Goal: Check status: Check status

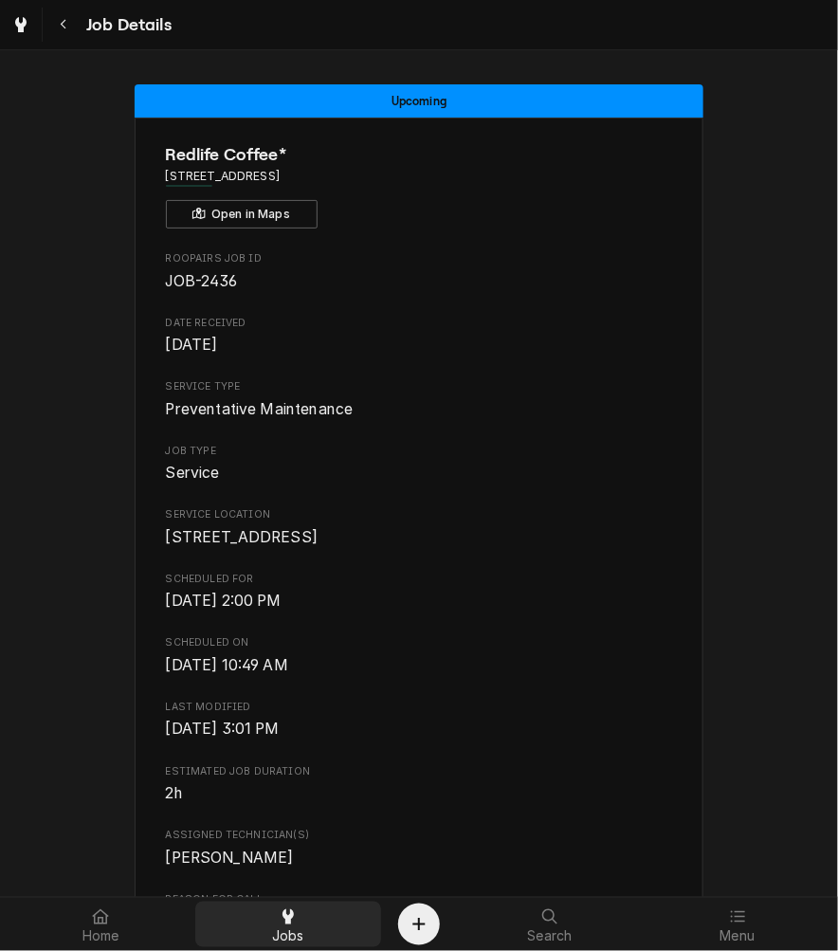
click at [311, 926] on div "Jobs" at bounding box center [288, 924] width 178 height 38
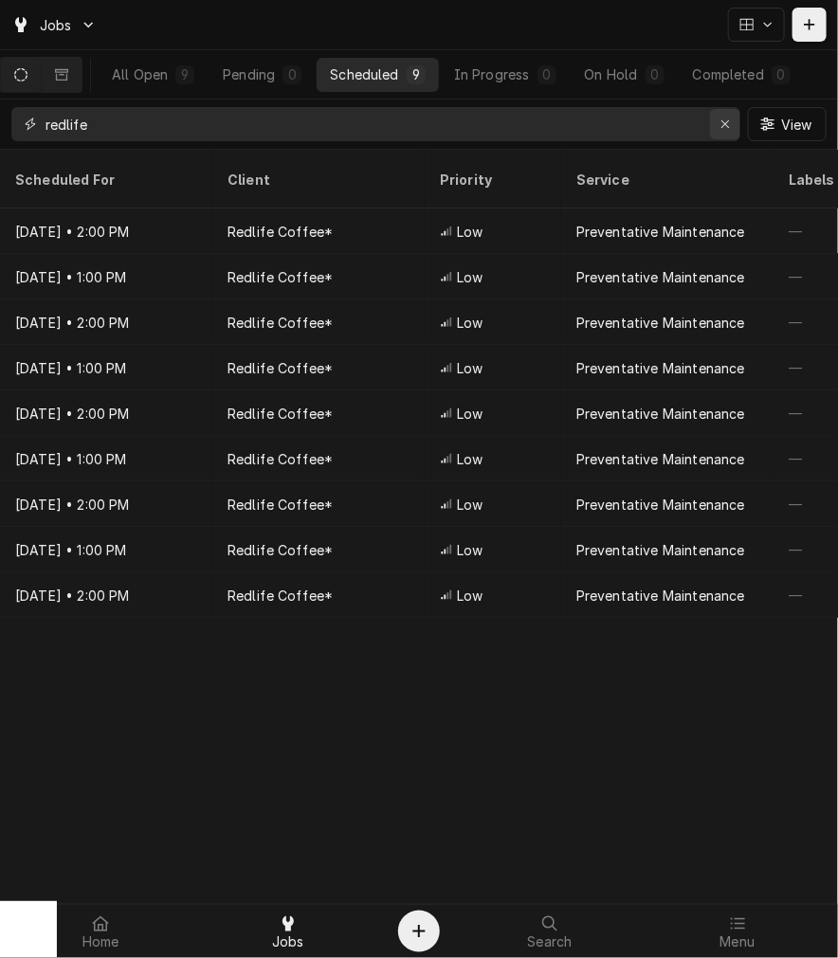
click at [726, 137] on button "Erase input" at bounding box center [725, 124] width 30 height 30
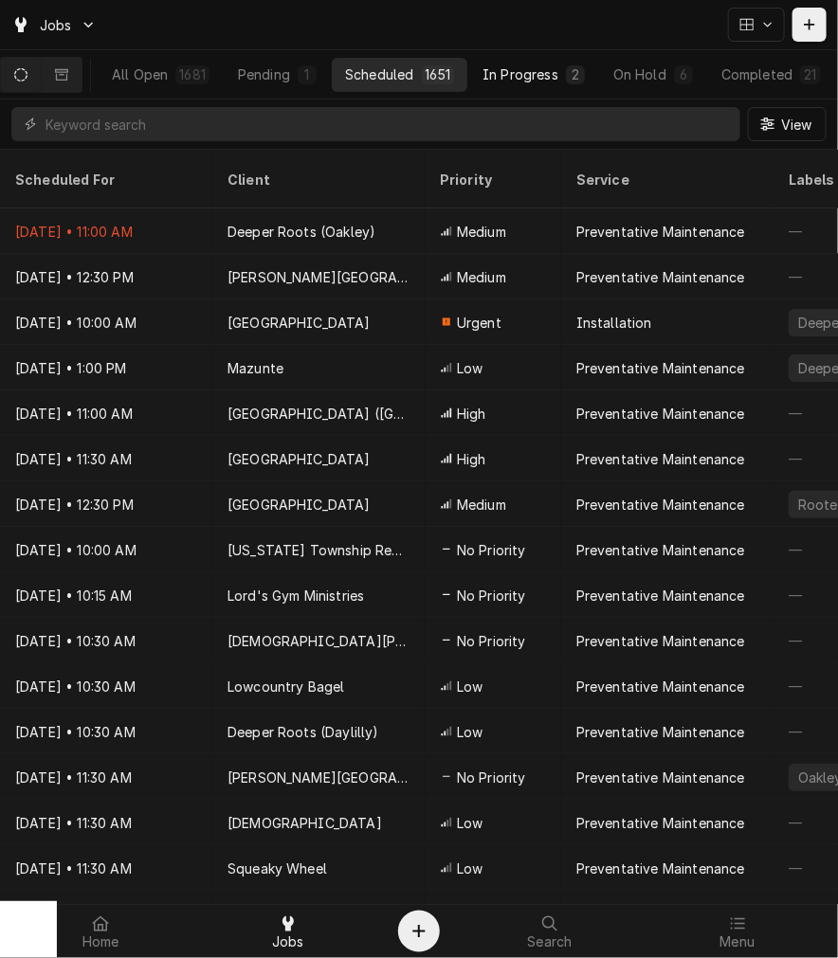
click at [525, 77] on div "In Progress" at bounding box center [520, 74] width 76 height 20
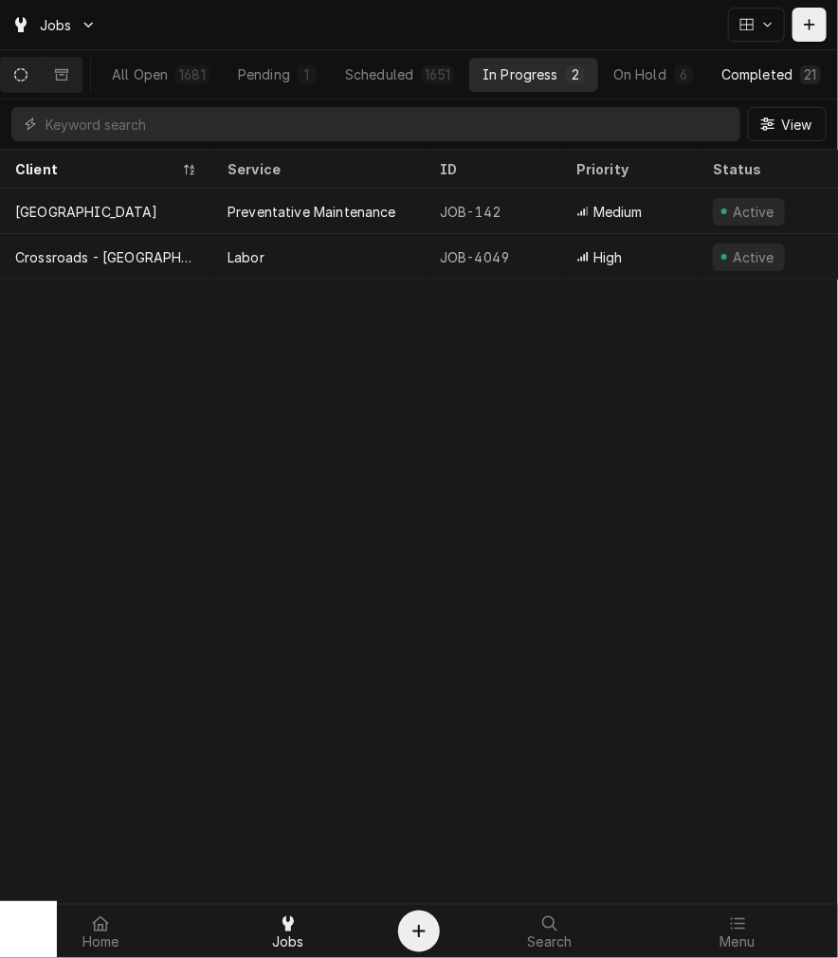
click at [781, 77] on div "Completed" at bounding box center [756, 74] width 71 height 20
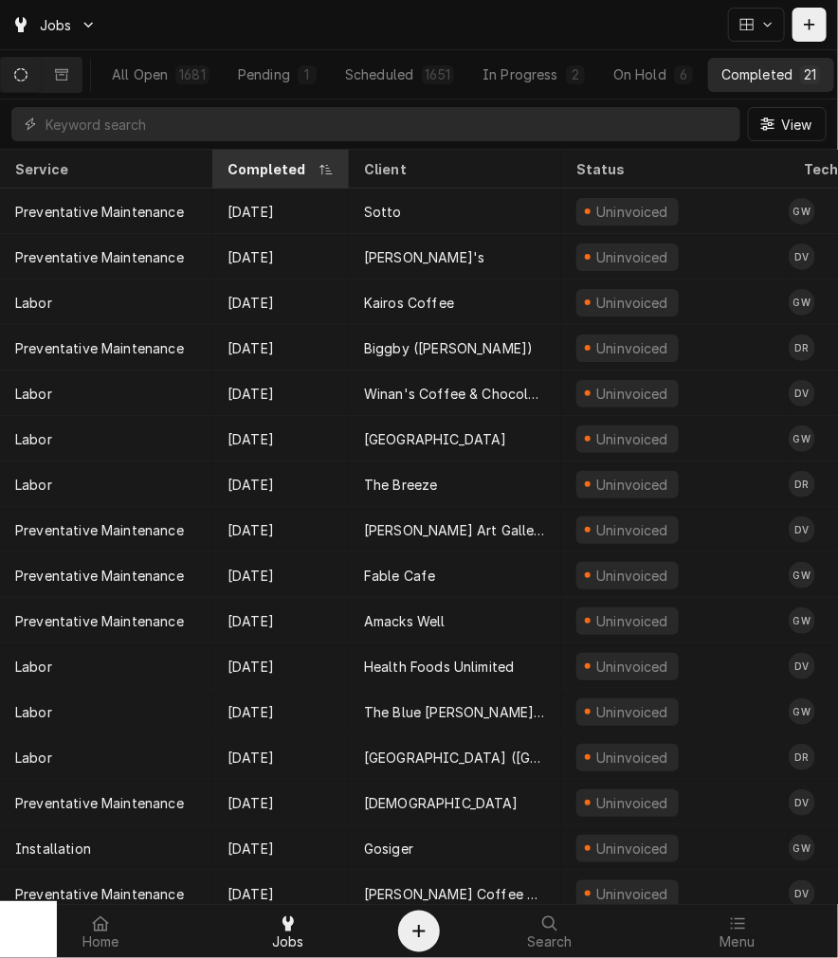
click at [264, 169] on div "Completed" at bounding box center [270, 169] width 87 height 20
click at [264, 169] on div "Completed" at bounding box center [278, 169] width 102 height 20
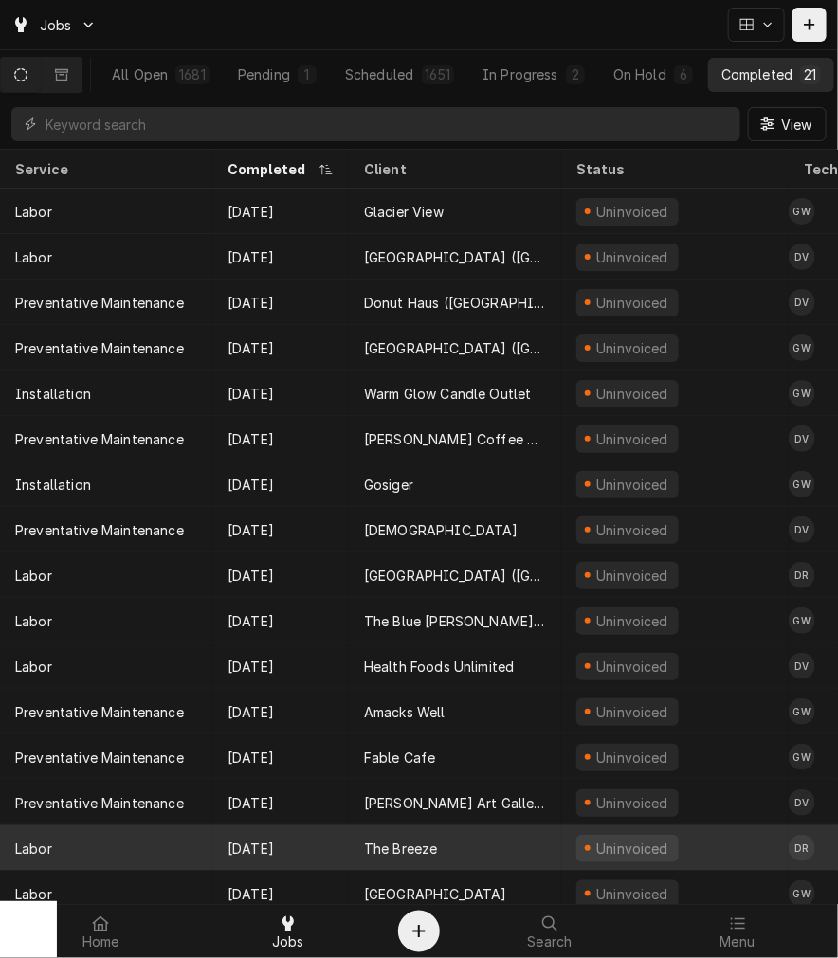
click at [346, 826] on div "Sep 12" at bounding box center [280, 848] width 136 height 45
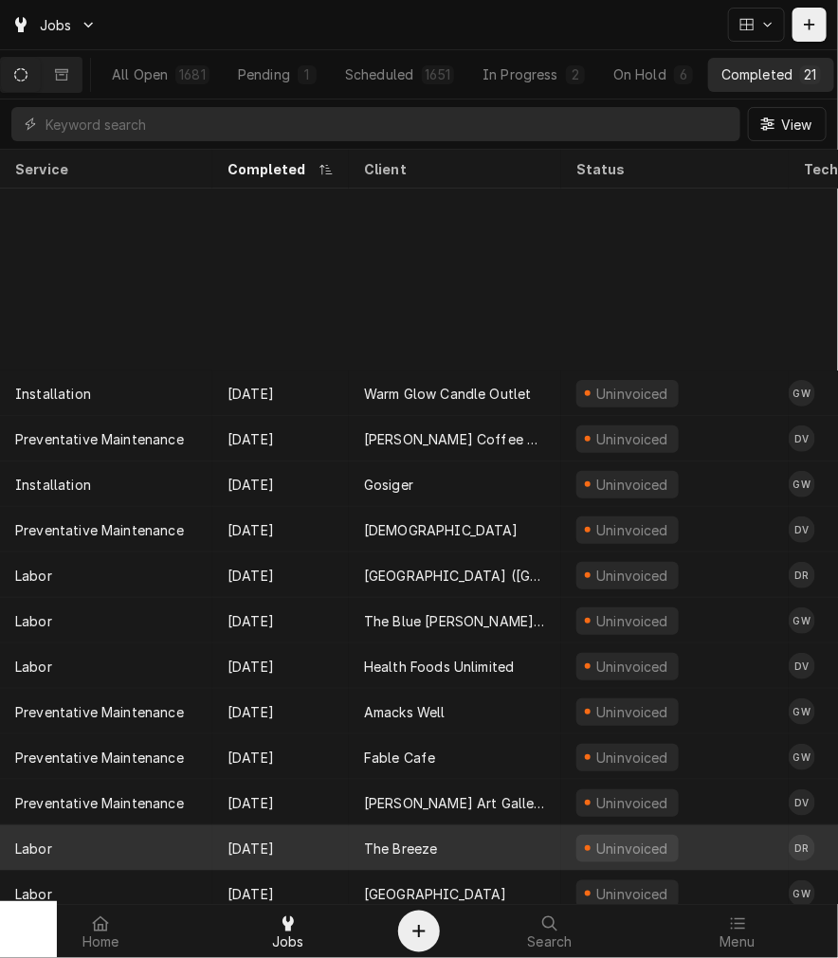
scroll to position [252, 0]
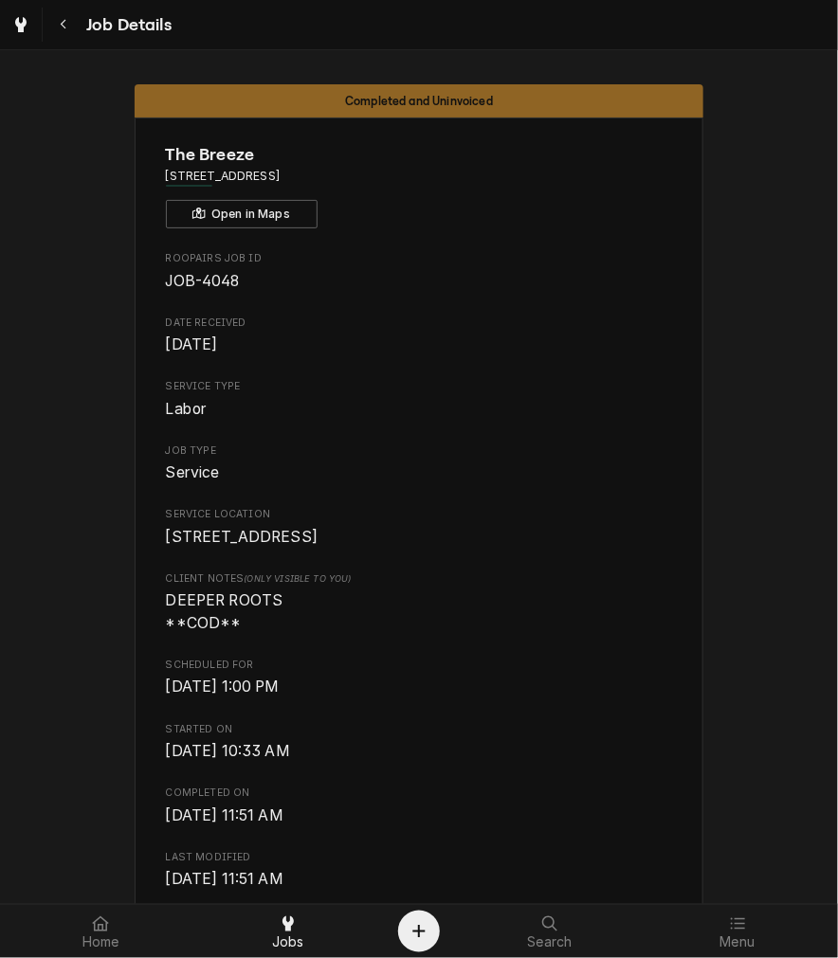
click at [96, 27] on span "Job Details" at bounding box center [126, 25] width 91 height 26
click at [59, 31] on div "Navigate back" at bounding box center [63, 24] width 19 height 19
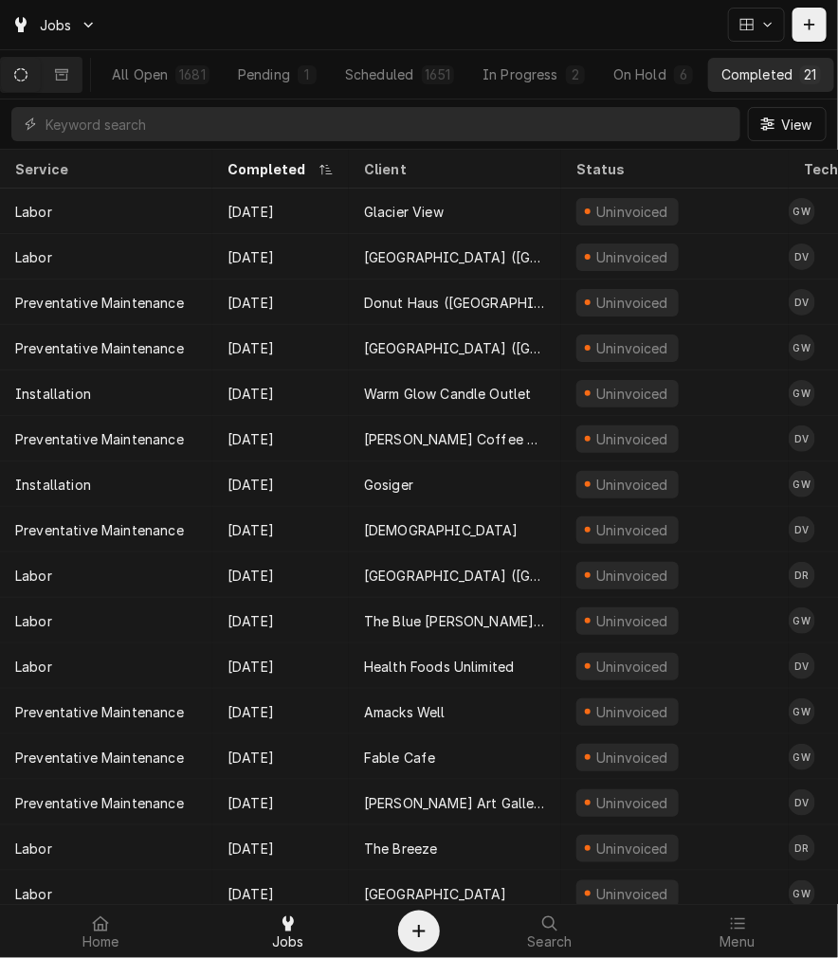
scroll to position [252, 0]
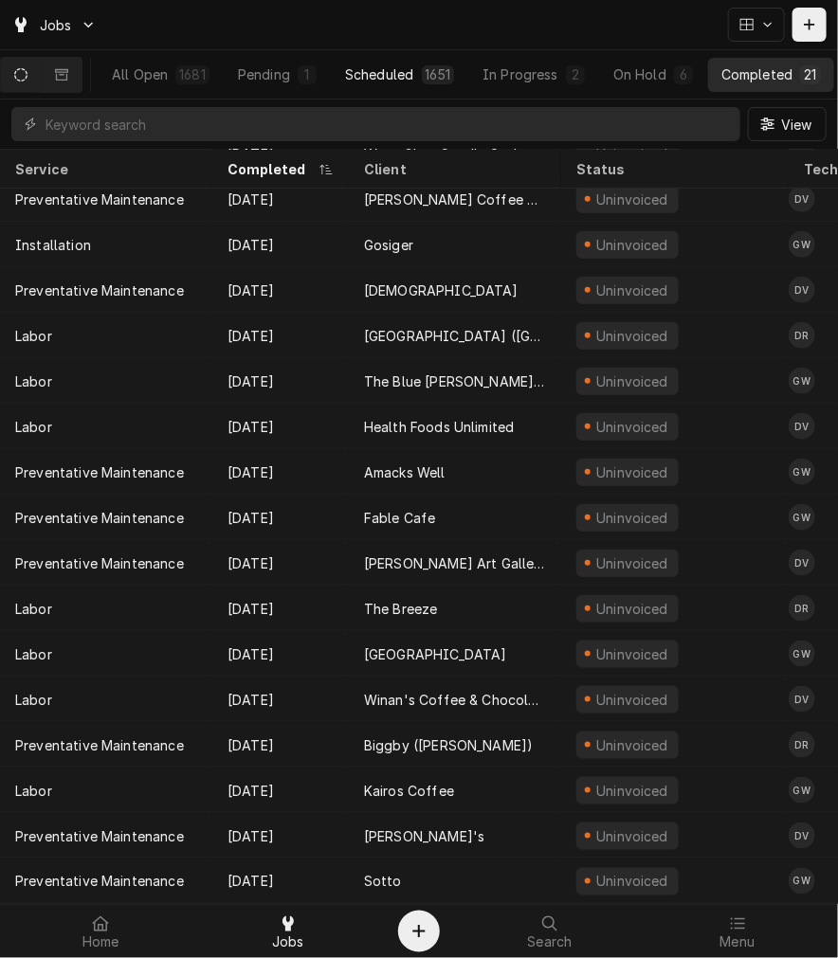
click at [430, 88] on button "Scheduled 1651" at bounding box center [400, 75] width 136 height 34
